Goal: Navigation & Orientation: Find specific page/section

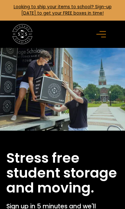
click at [98, 35] on icon "menu" at bounding box center [101, 34] width 10 height 7
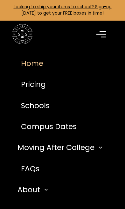
click at [46, 106] on link "Schools" at bounding box center [62, 105] width 95 height 21
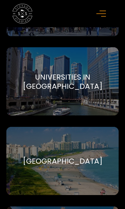
scroll to position [10348, 0]
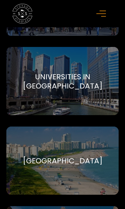
click at [97, 72] on div "Universities in [GEOGRAPHIC_DATA]" at bounding box center [62, 81] width 97 height 19
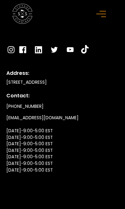
scroll to position [4950, 0]
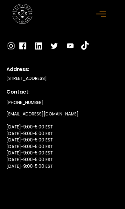
click at [102, 15] on icon "menu" at bounding box center [101, 13] width 10 height 7
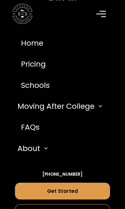
scroll to position [4335, 0]
click at [35, 48] on link "Home" at bounding box center [62, 42] width 95 height 21
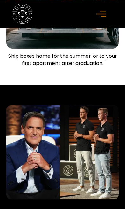
scroll to position [1103, 0]
